Goal: Task Accomplishment & Management: Complete application form

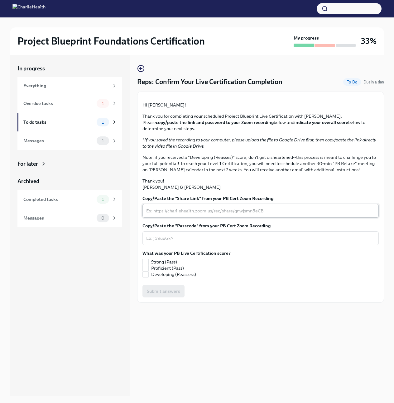
click at [193, 215] on textarea "Copy/Paste the "Share Link" from your PB Cert Zoom Recording" at bounding box center [260, 210] width 229 height 7
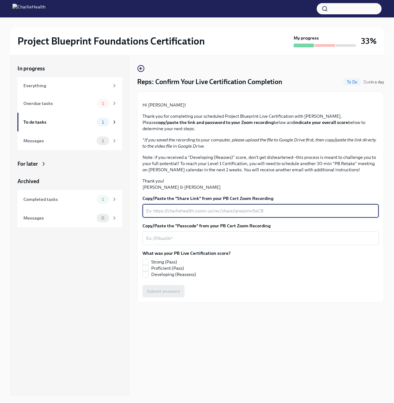
click at [171, 215] on textarea "Copy/Paste the "Share Link" from your PB Cert Zoom Recording" at bounding box center [260, 210] width 229 height 7
paste textarea "[URL][DOMAIN_NAME] Passcode: U.8DV4s0"
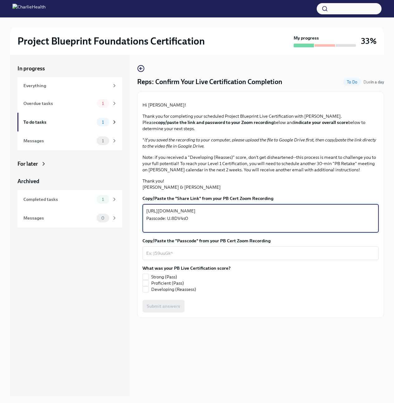
drag, startPoint x: 191, startPoint y: 278, endPoint x: 145, endPoint y: 277, distance: 46.1
click at [145, 233] on div "[URL][DOMAIN_NAME] Passcode: U.8DV4s0 x ​" at bounding box center [260, 218] width 236 height 29
type textarea "[URL][DOMAIN_NAME]"
click at [156, 257] on textarea "Copy/Paste the "Passcode" from your PB Cert Zoom Recording" at bounding box center [260, 253] width 229 height 7
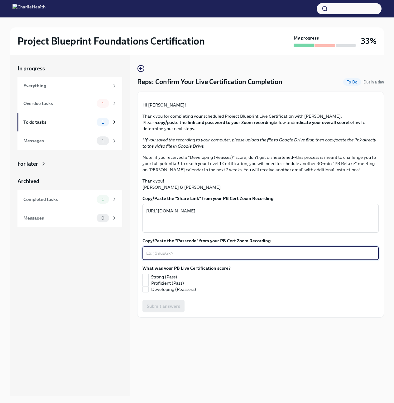
paste textarea "Passcode: U.8DV4s0"
type textarea "Passcode: U.8DV4s0"
click at [144, 286] on input "Proficient (Pass)" at bounding box center [146, 284] width 6 height 6
checkbox input "true"
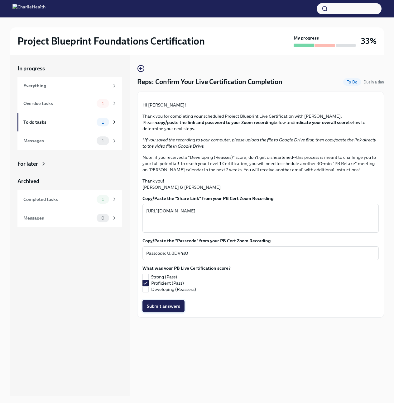
click at [163, 309] on span "Submit answers" at bounding box center [163, 306] width 33 height 6
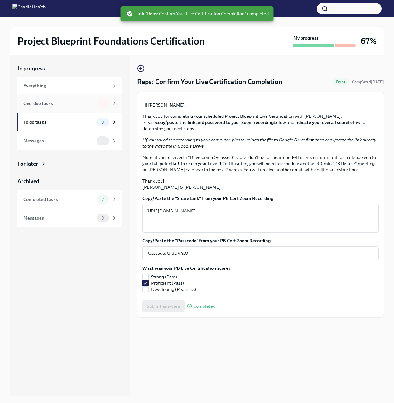
click at [71, 104] on div "Overdue tasks" at bounding box center [58, 103] width 71 height 7
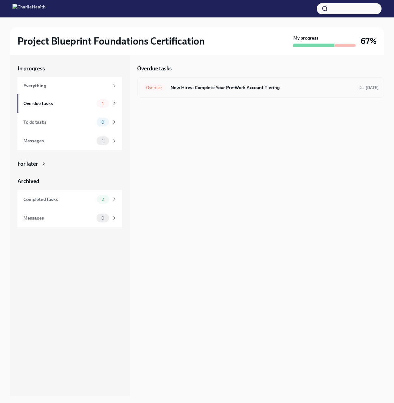
click at [222, 86] on h6 "New Hires: Complete Your Pre-Work Account Tiering" at bounding box center [261, 87] width 183 height 7
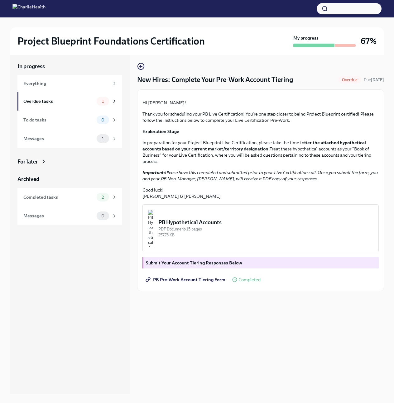
scroll to position [3, 0]
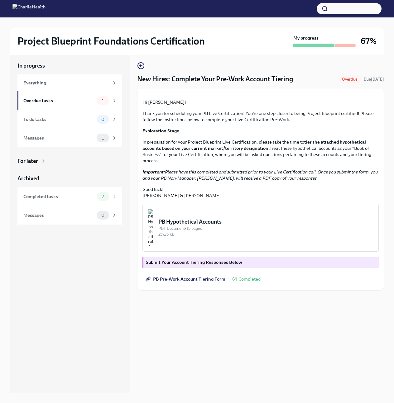
click at [153, 247] on img "button" at bounding box center [151, 227] width 6 height 37
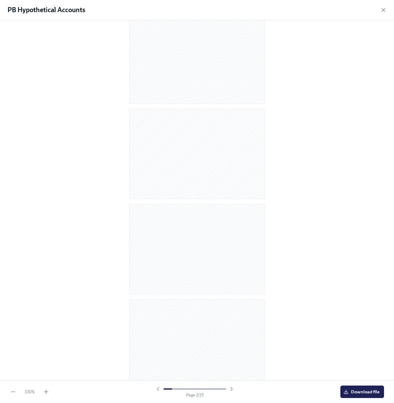
scroll to position [0, 0]
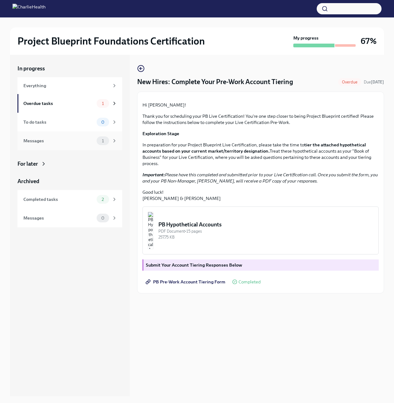
click at [76, 141] on div "Messages" at bounding box center [58, 140] width 71 height 7
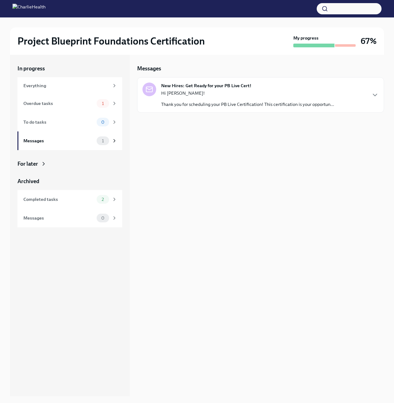
click at [249, 95] on p "Hi [PERSON_NAME]!" at bounding box center [247, 93] width 173 height 6
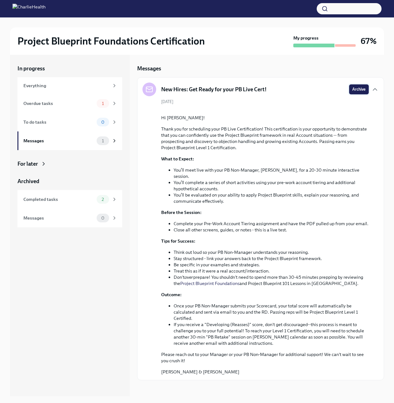
click at [361, 87] on span "Archive" at bounding box center [358, 89] width 13 height 6
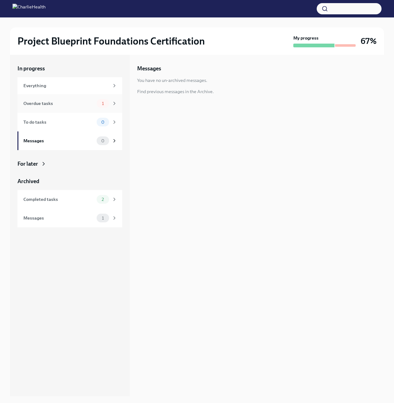
click at [45, 108] on div "Overdue tasks 1" at bounding box center [69, 103] width 105 height 19
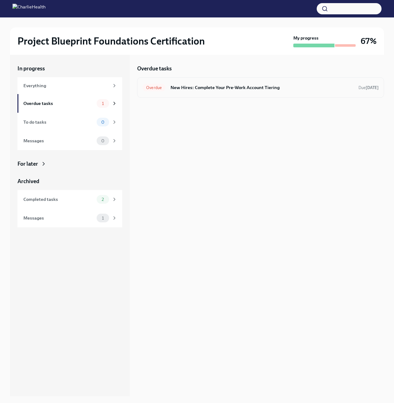
click at [151, 90] on span "Overdue" at bounding box center [153, 87] width 23 height 5
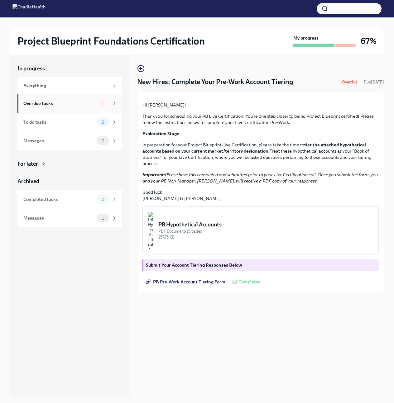
click at [115, 102] on icon at bounding box center [115, 104] width 6 height 6
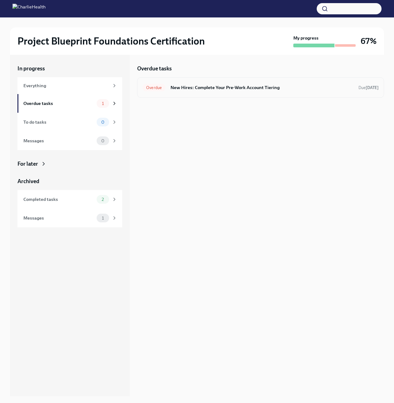
click at [206, 87] on h6 "New Hires: Complete Your Pre-Work Account Tiering" at bounding box center [261, 87] width 183 height 7
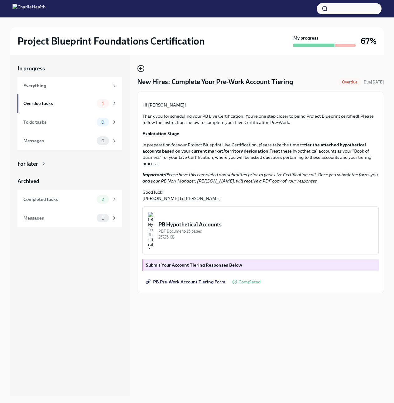
click at [139, 67] on icon "button" at bounding box center [140, 68] width 7 height 7
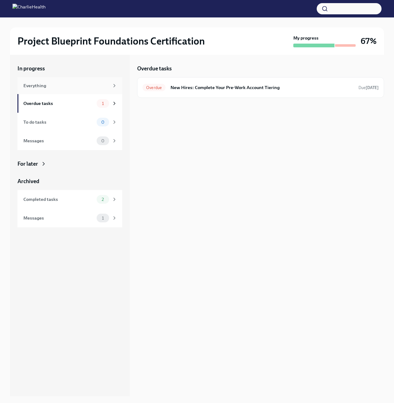
click at [94, 82] on div "Everything" at bounding box center [66, 85] width 86 height 7
click at [90, 84] on div "Everything" at bounding box center [66, 85] width 86 height 7
click at [88, 144] on div "Messages" at bounding box center [58, 140] width 71 height 7
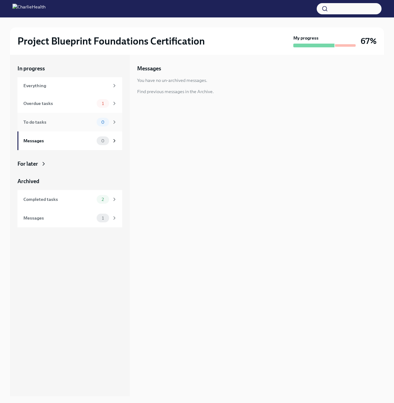
click at [79, 129] on div "To do tasks 0" at bounding box center [69, 122] width 105 height 19
click at [68, 200] on div "Completed tasks" at bounding box center [58, 199] width 71 height 7
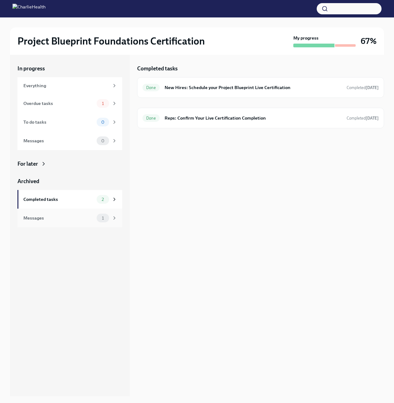
click at [74, 219] on div "Messages" at bounding box center [58, 218] width 71 height 7
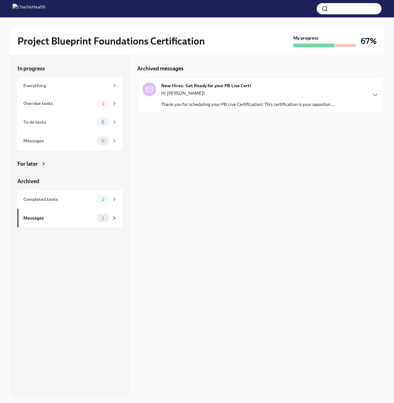
click at [254, 103] on p "Thank you for scheduling your PB Live Certification! This certification is your…" at bounding box center [247, 104] width 173 height 6
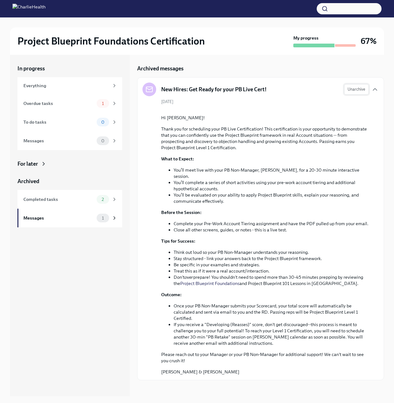
click at [356, 91] on span "Unarchive" at bounding box center [357, 89] width 18 height 6
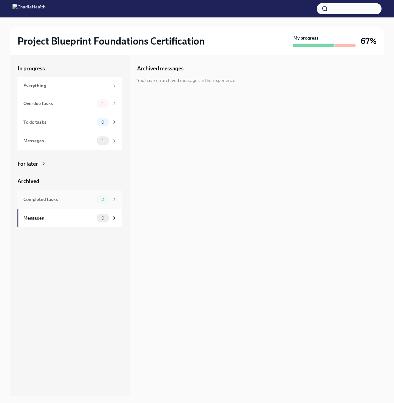
click at [56, 203] on div "Completed tasks" at bounding box center [58, 199] width 71 height 7
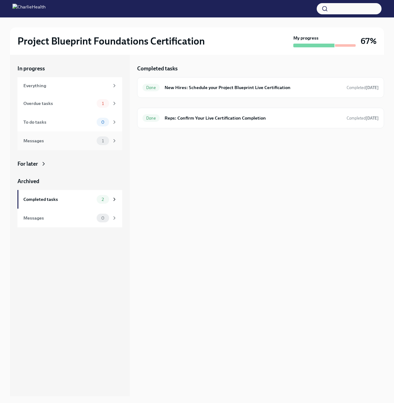
click at [50, 137] on div "Messages 1" at bounding box center [70, 141] width 94 height 9
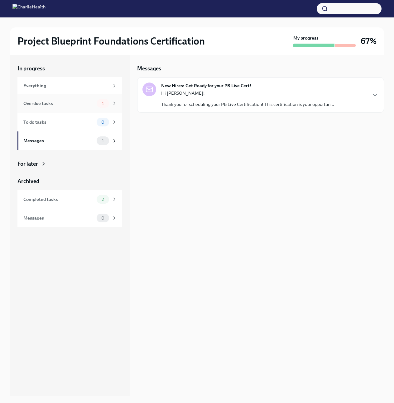
click at [57, 106] on div "Overdue tasks" at bounding box center [58, 103] width 71 height 7
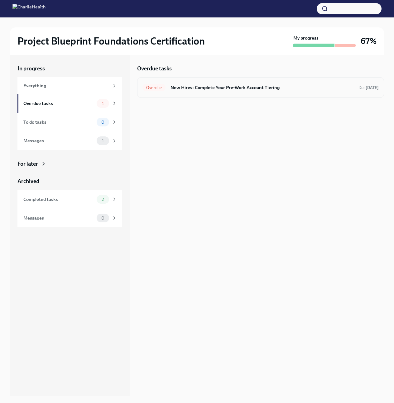
click at [150, 89] on span "Overdue" at bounding box center [153, 87] width 23 height 5
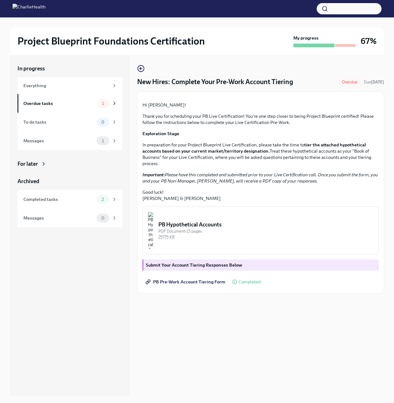
scroll to position [11, 0]
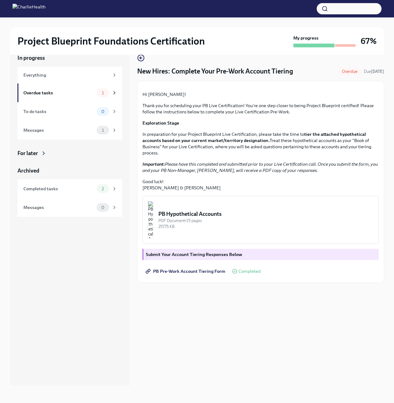
click at [195, 257] on strong "Submit Your Account Tiering Responses Below" at bounding box center [194, 255] width 96 height 6
click at [354, 71] on span "Overdue" at bounding box center [349, 71] width 23 height 5
